Goal: Find specific page/section: Find specific page/section

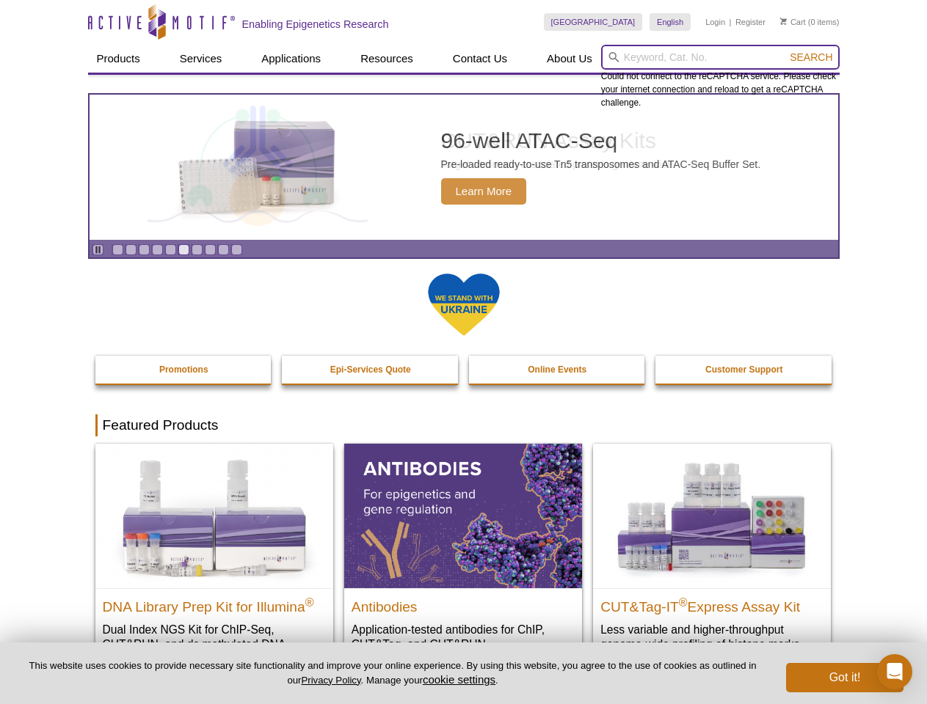
click at [720, 57] on input "search" at bounding box center [720, 57] width 238 height 25
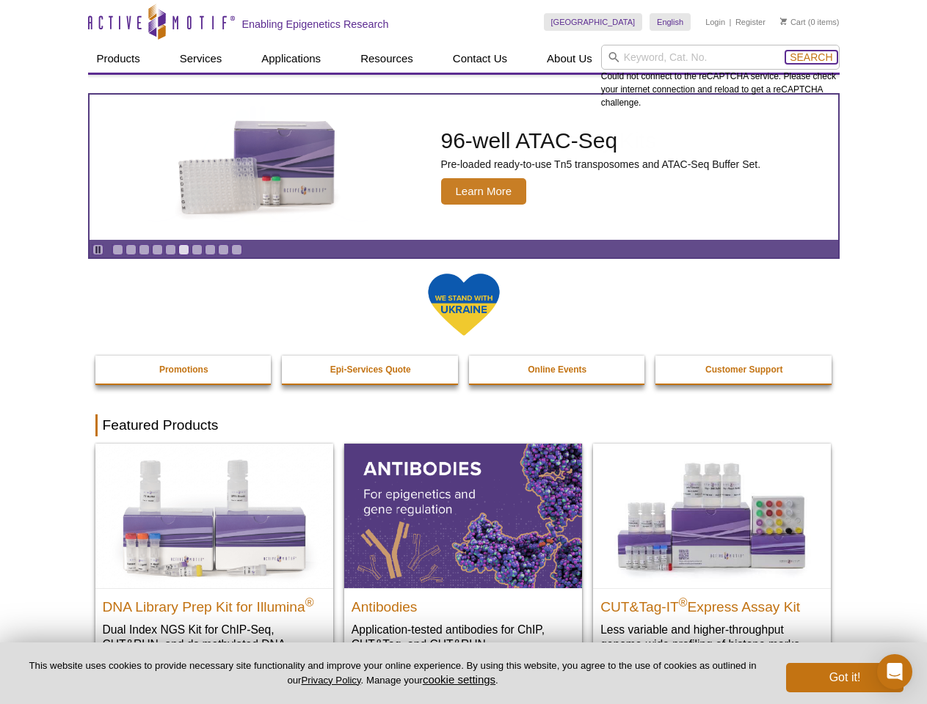
click at [811, 57] on span "Search" at bounding box center [810, 57] width 43 height 12
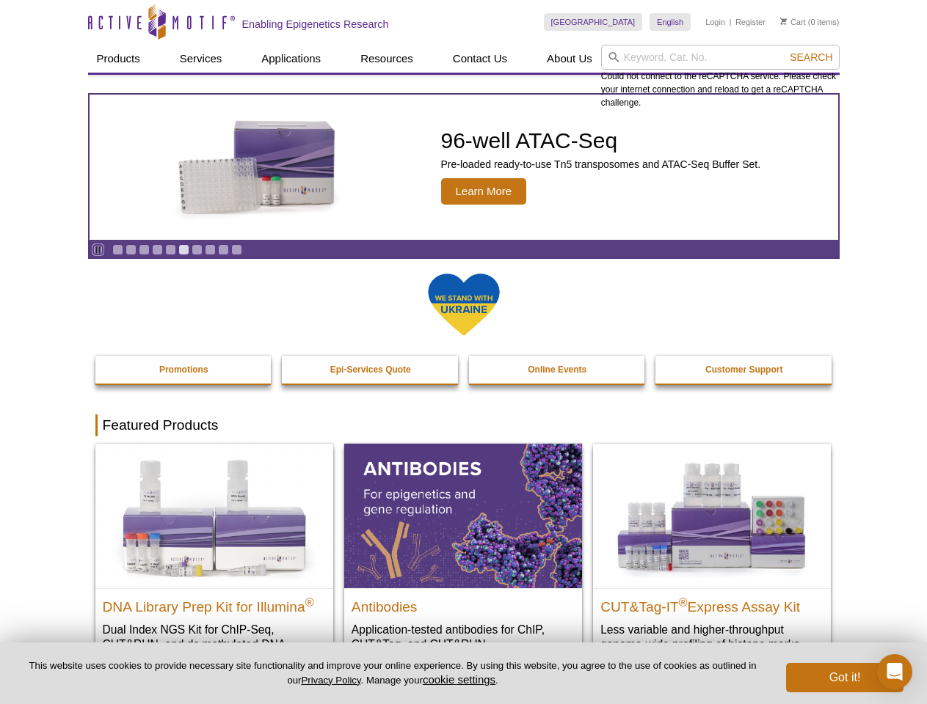
click at [98, 249] on icon "Pause" at bounding box center [98, 250] width 10 height 10
click at [117, 249] on link "Go to slide 1" at bounding box center [117, 249] width 11 height 11
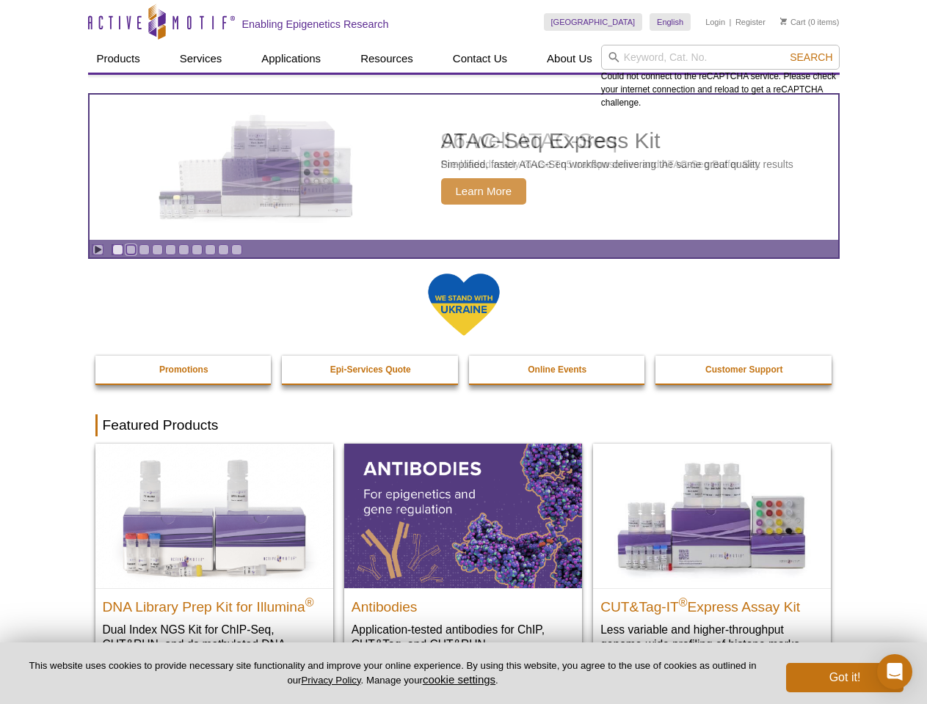
click at [131, 249] on link "Go to slide 2" at bounding box center [130, 249] width 11 height 11
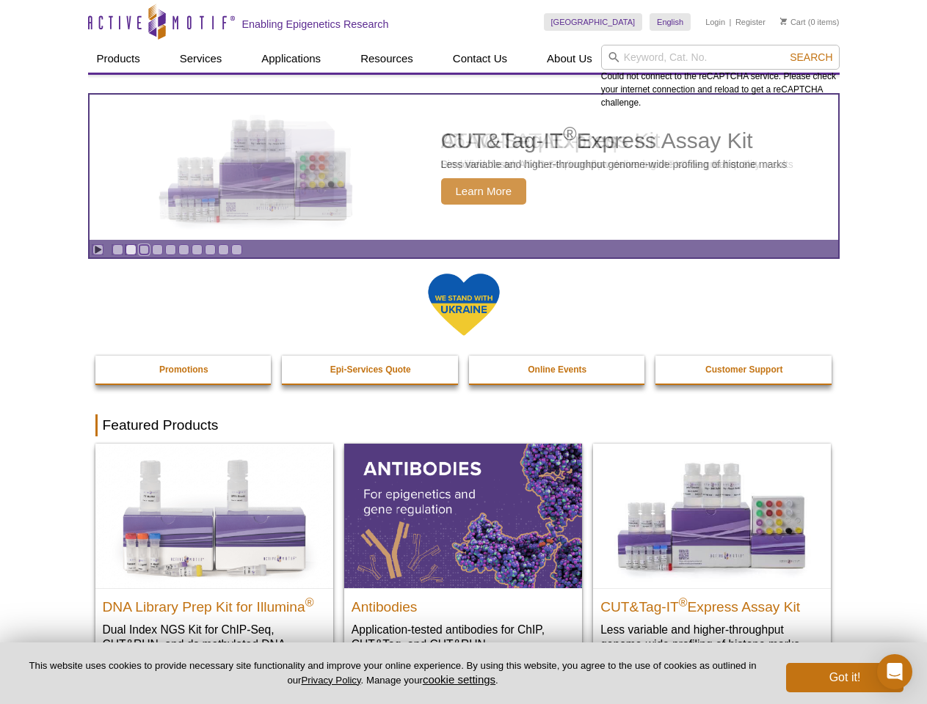
click at [144, 249] on link "Go to slide 3" at bounding box center [144, 249] width 11 height 11
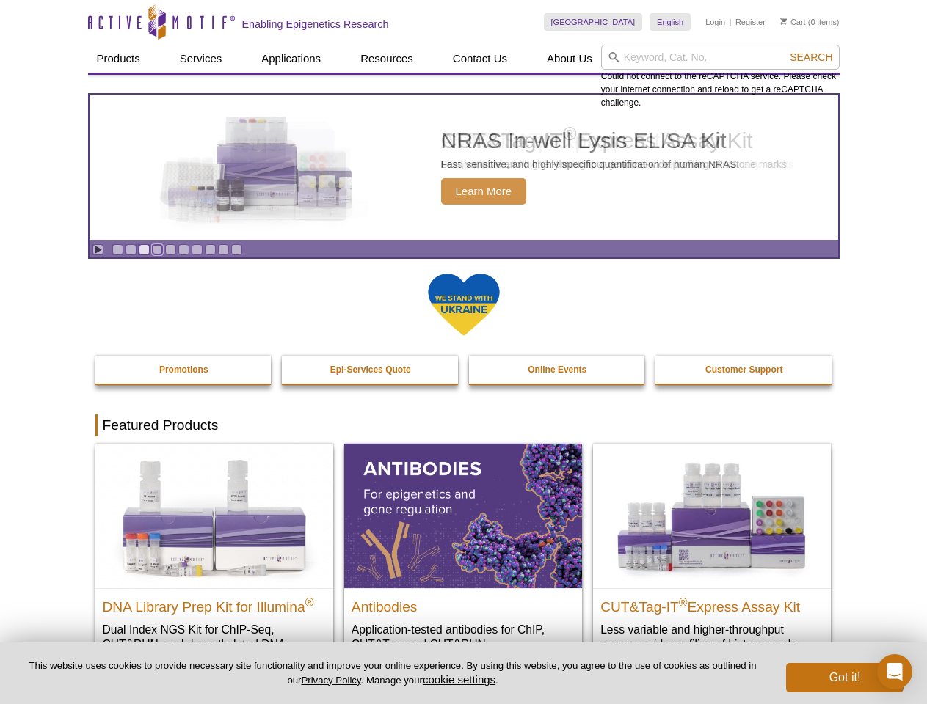
click at [157, 249] on link "Go to slide 4" at bounding box center [157, 249] width 11 height 11
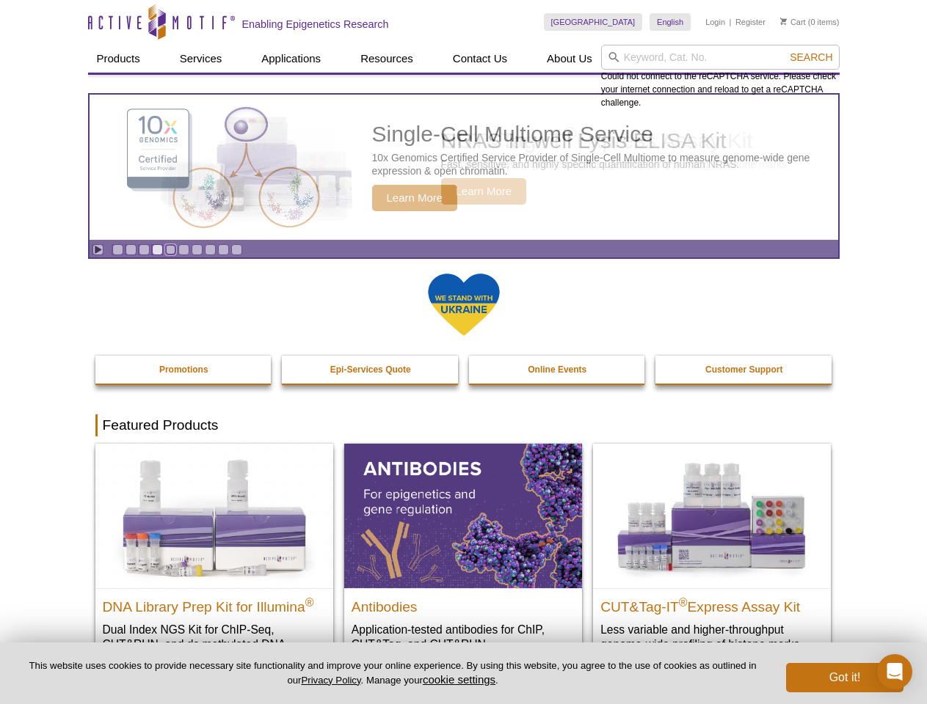
click at [170, 249] on link "Go to slide 5" at bounding box center [170, 249] width 11 height 11
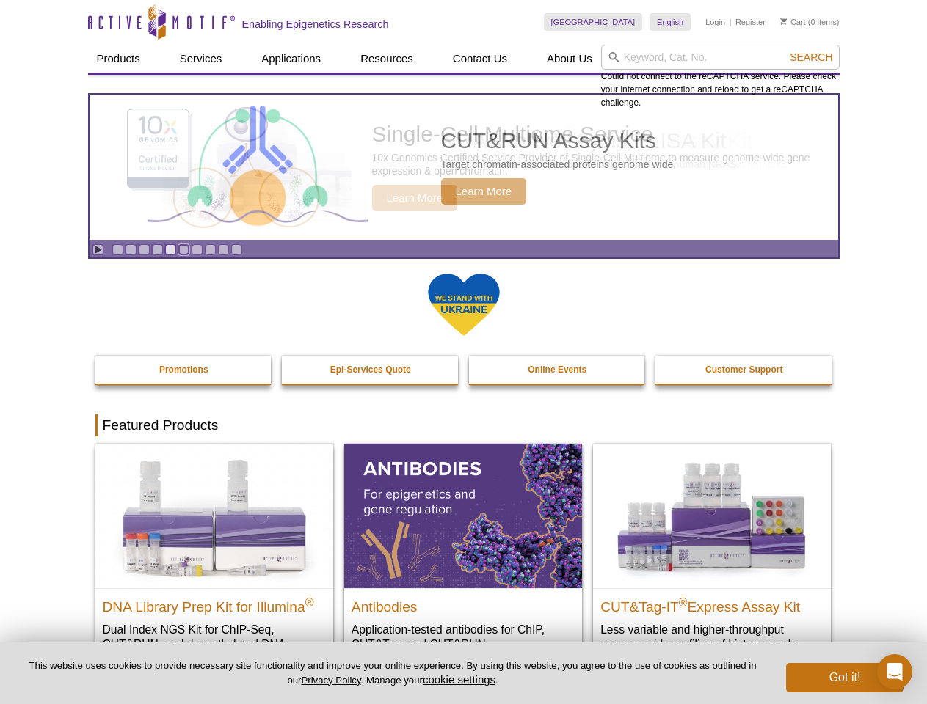
click at [183, 249] on link "Go to slide 6" at bounding box center [183, 249] width 11 height 11
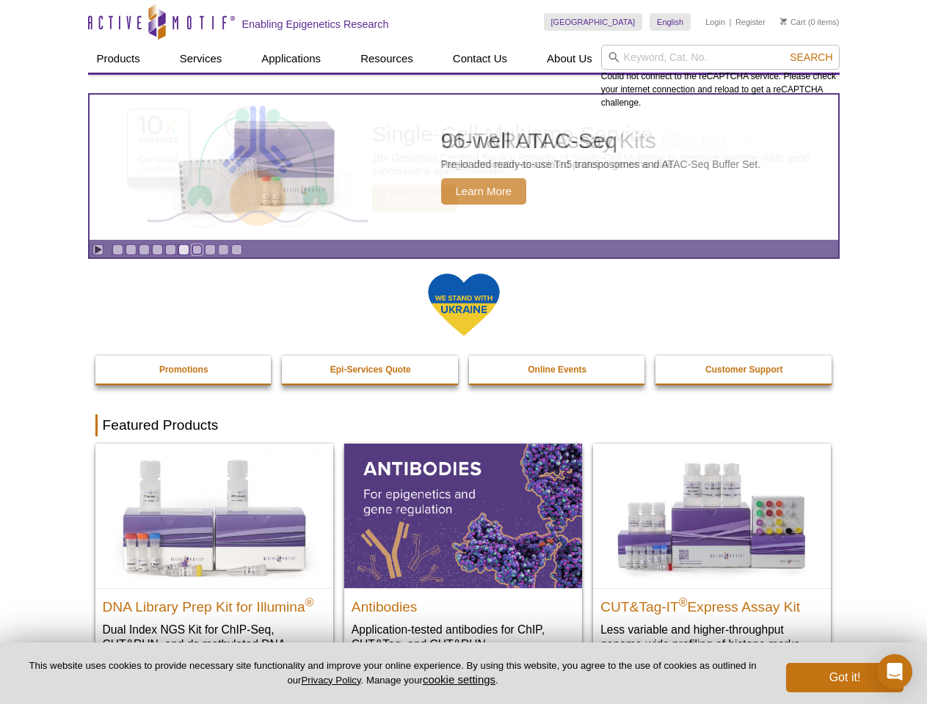
click at [197, 249] on link "Go to slide 7" at bounding box center [196, 249] width 11 height 11
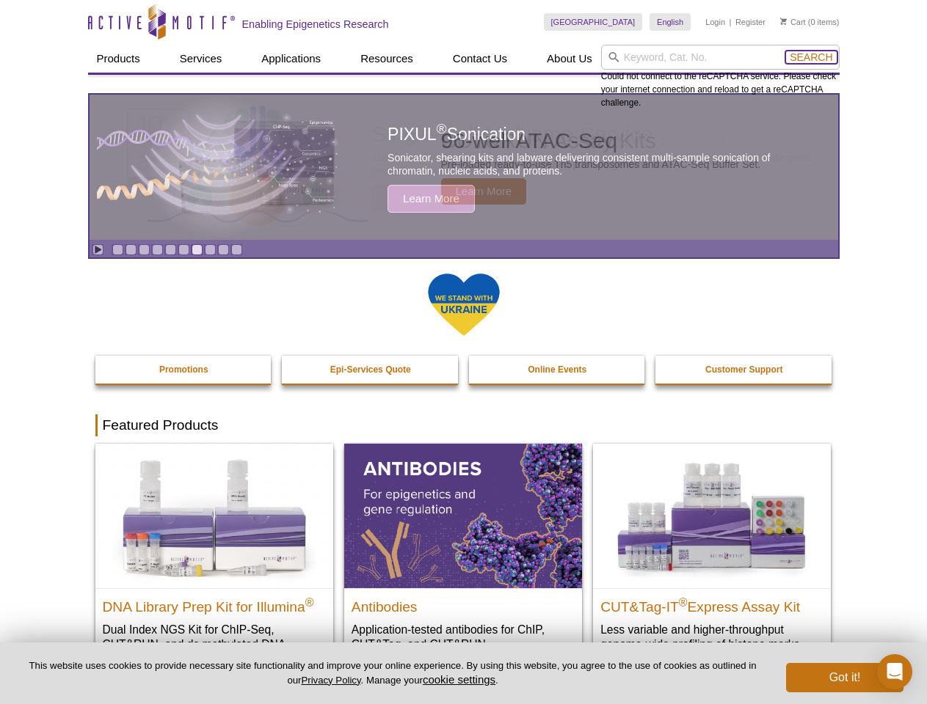
click at [811, 57] on span "Search" at bounding box center [810, 57] width 43 height 12
